Goal: Task Accomplishment & Management: Use online tool/utility

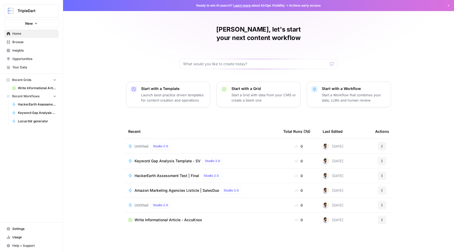
click at [63, 9] on icon "button" at bounding box center [64, 11] width 4 height 4
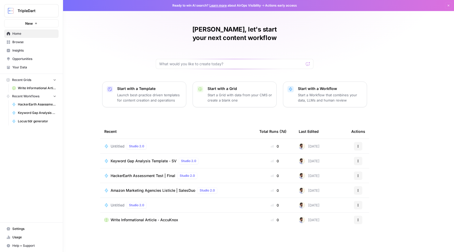
click at [18, 42] on span "Browse" at bounding box center [34, 42] width 44 height 5
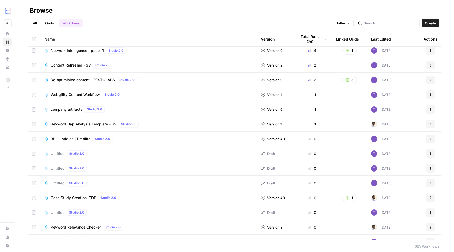
scroll to position [36, 0]
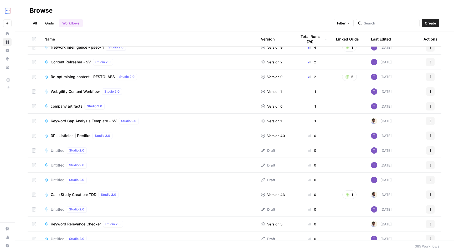
click at [58, 152] on span "Untitled" at bounding box center [58, 150] width 14 height 5
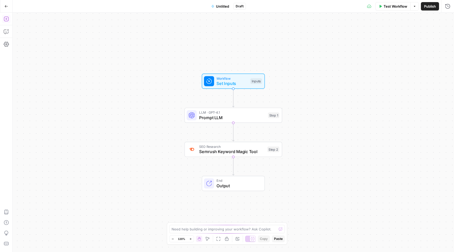
click at [9, 20] on button "Add Steps" at bounding box center [6, 19] width 8 height 8
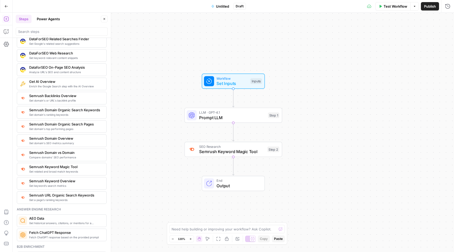
scroll to position [545, 0]
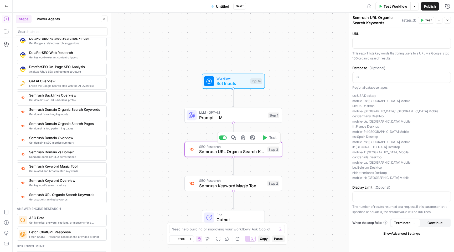
click at [216, 151] on span "Semrush URL Organic Search Keywords" at bounding box center [232, 151] width 66 height 6
click at [407, 56] on p "This report lists keywords that bring users to a URL via Google's top 100 organ…" at bounding box center [401, 56] width 99 height 10
